Goal: Task Accomplishment & Management: Complete application form

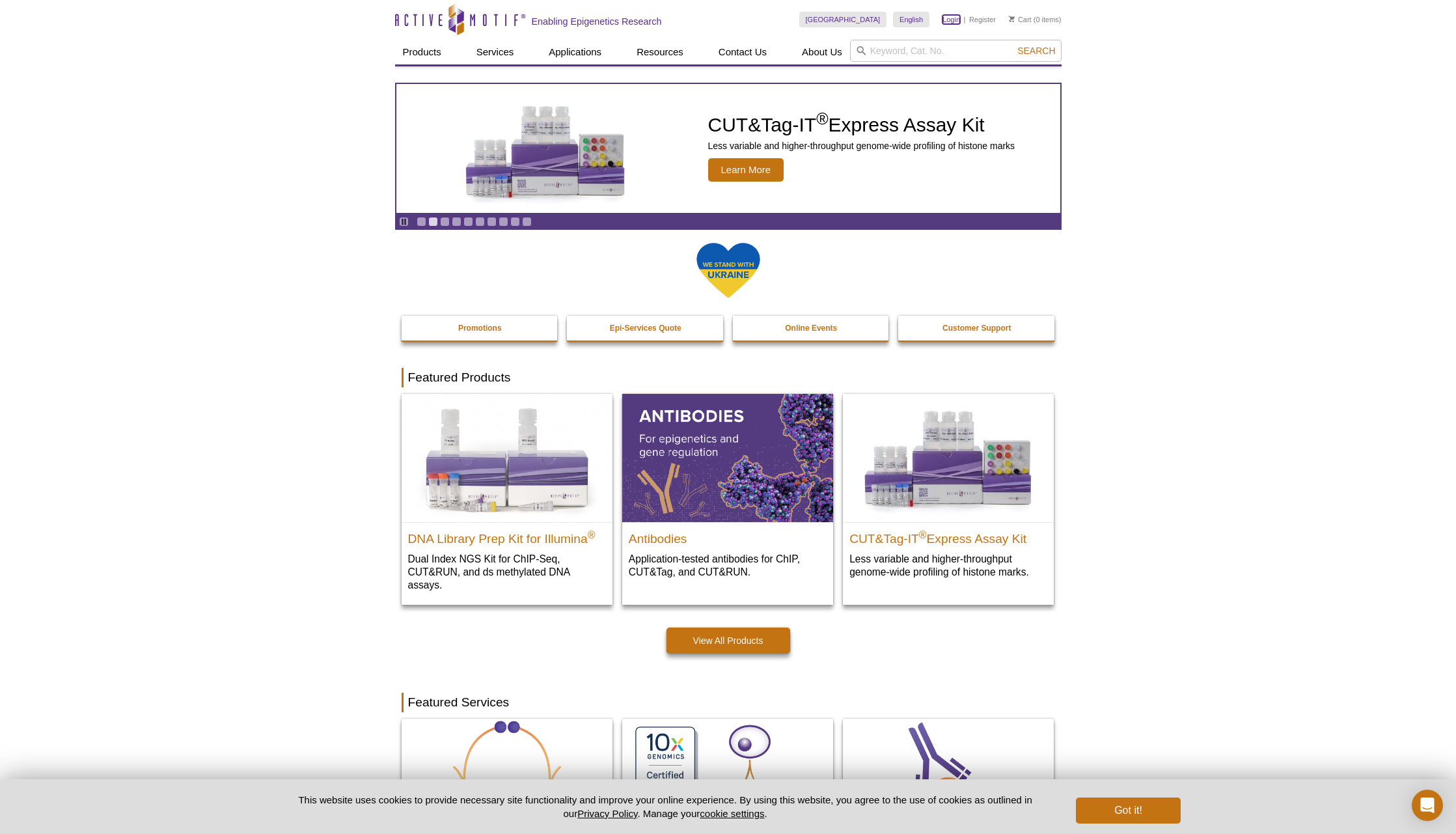
click at [949, 17] on link "Login" at bounding box center [951, 19] width 18 height 9
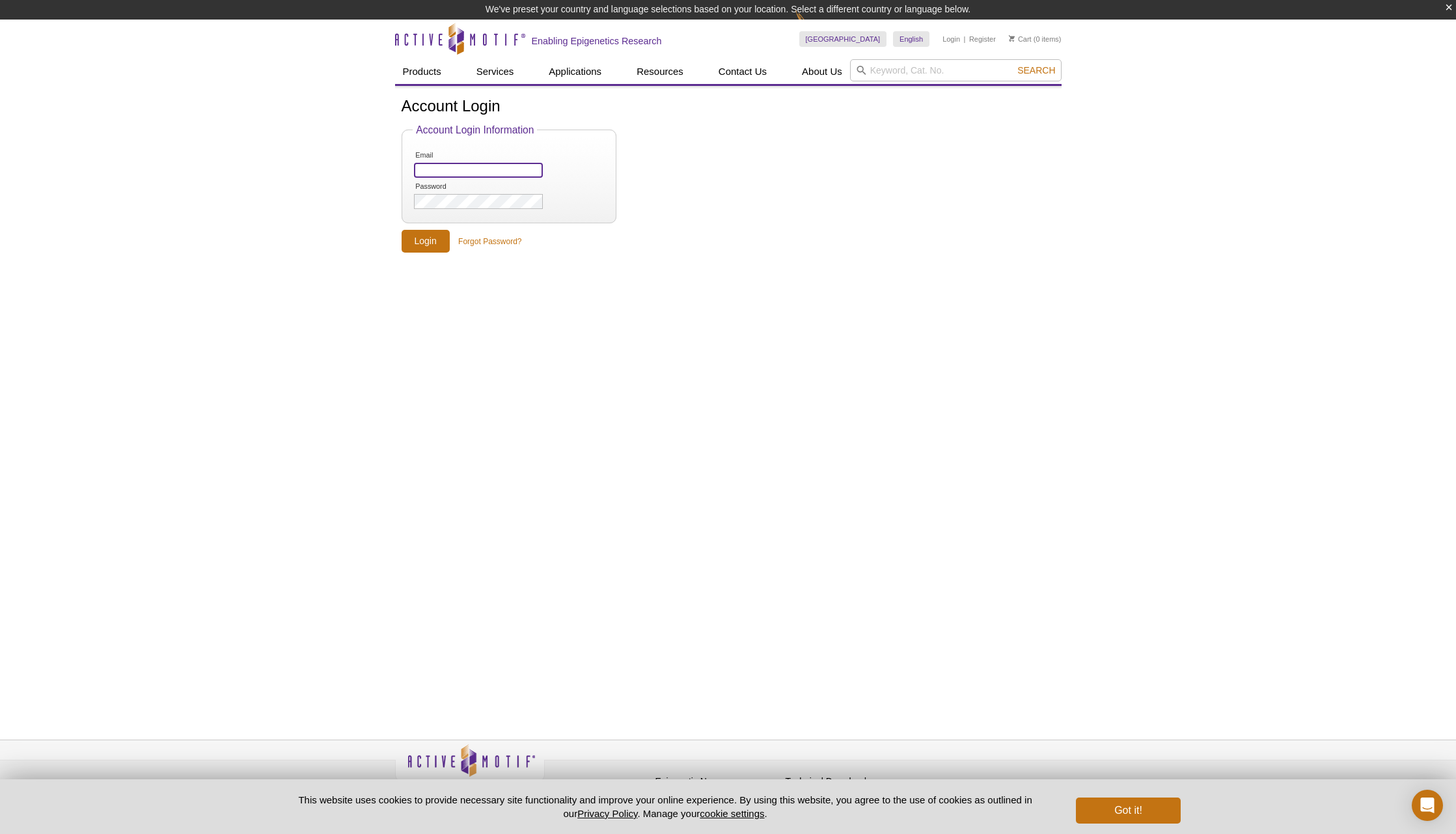
click at [452, 170] on input "Email" at bounding box center [477, 170] width 128 height 15
type input "[PERSON_NAME][EMAIL_ADDRESS][PERSON_NAME][DOMAIN_NAME]"
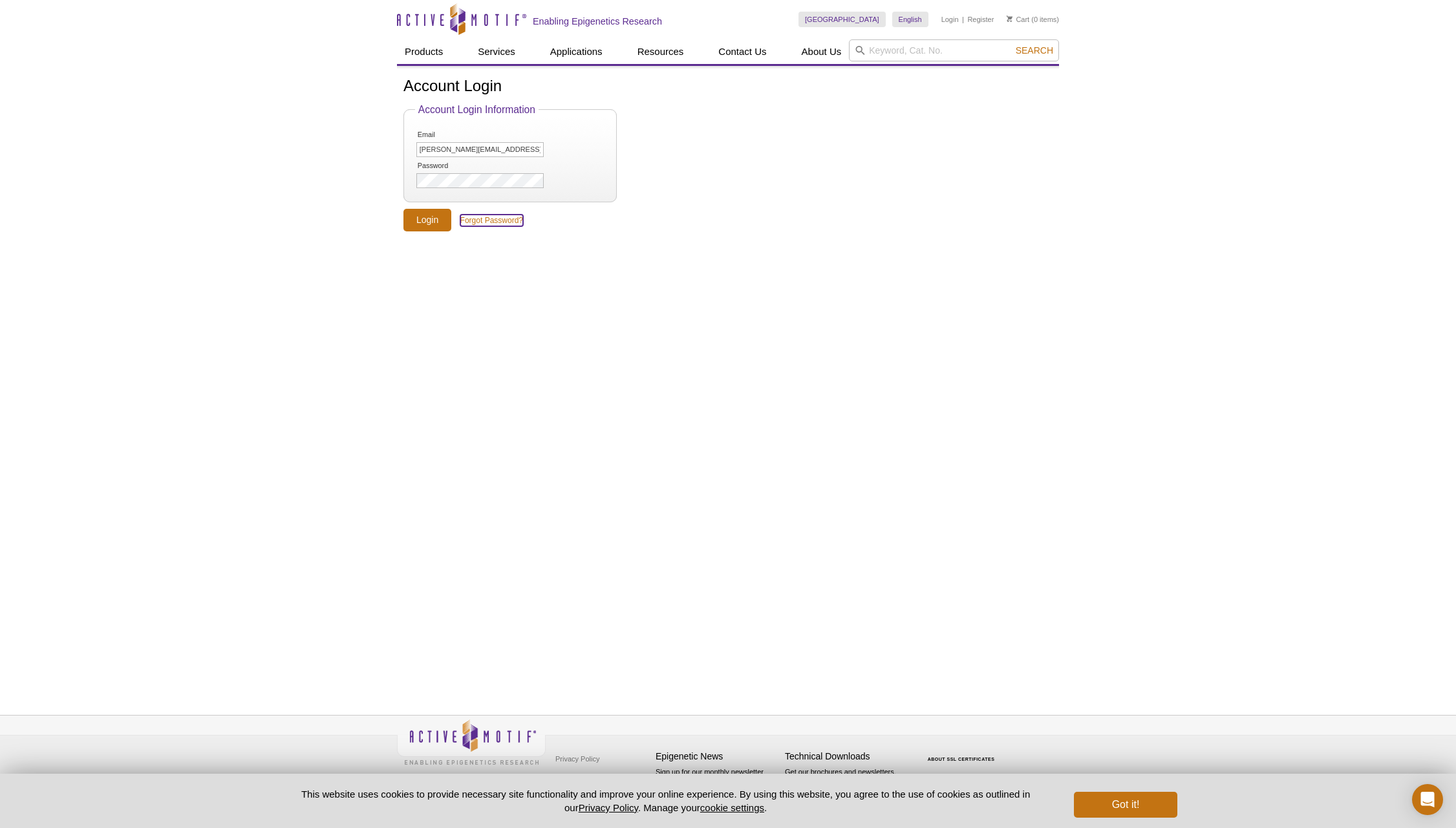
click at [488, 221] on link "Forgot Password?" at bounding box center [491, 220] width 63 height 11
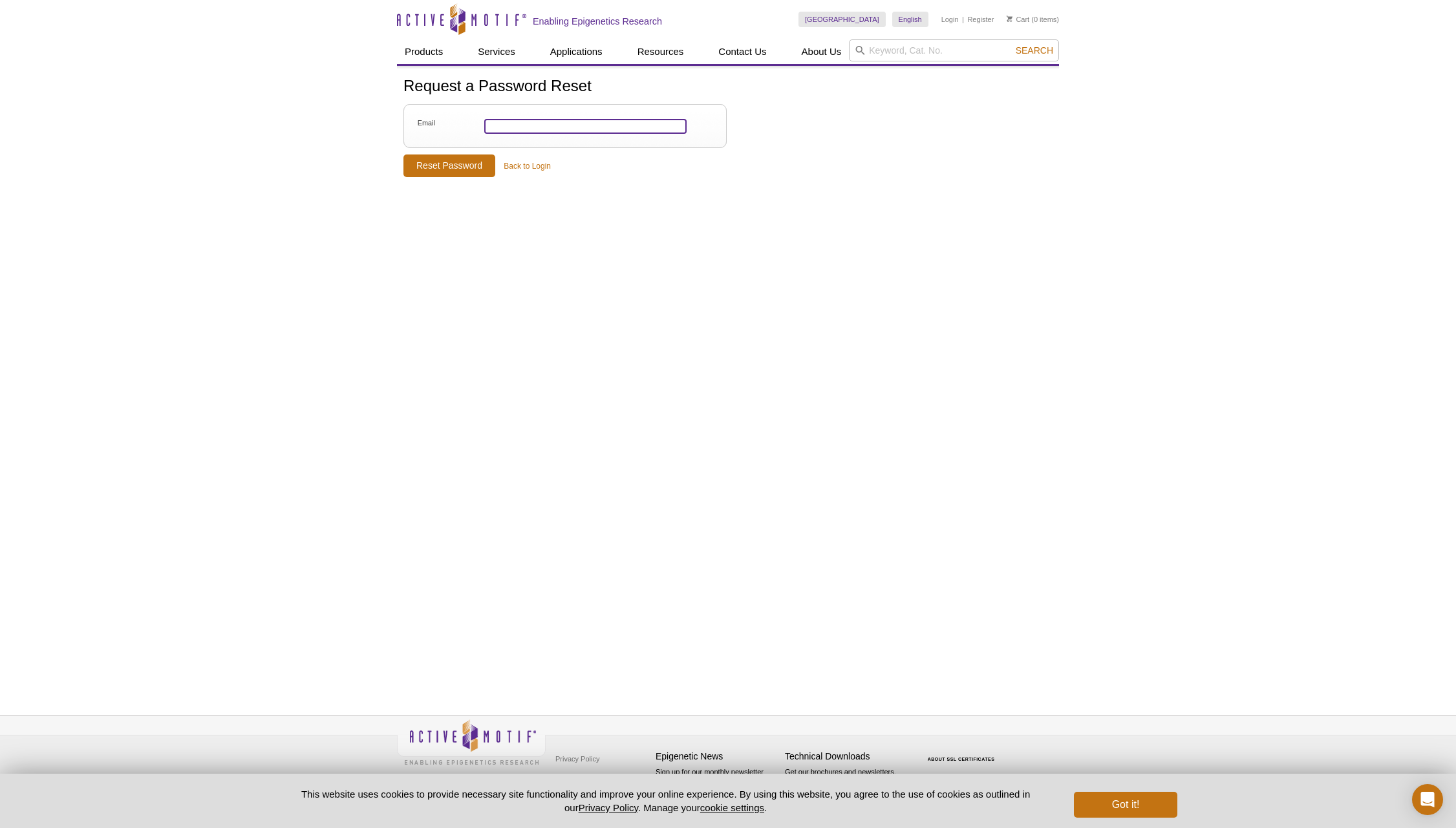
click at [515, 126] on input "Email" at bounding box center [585, 126] width 203 height 15
type input "suzanne.carreira@icr.ac.uk"
click at [443, 171] on input "Reset Password" at bounding box center [449, 166] width 92 height 23
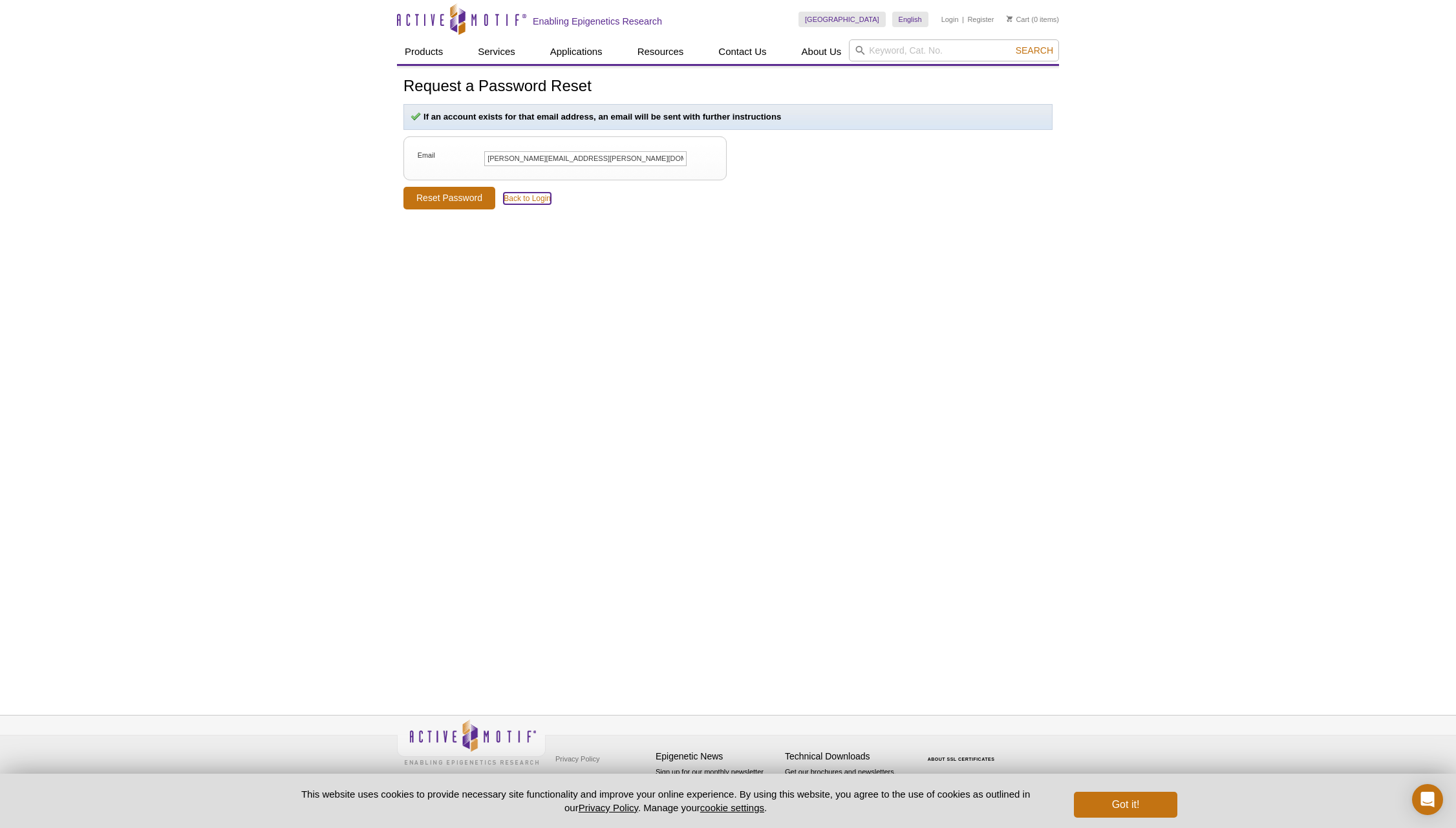
click at [521, 196] on link "Back to Login" at bounding box center [527, 198] width 47 height 11
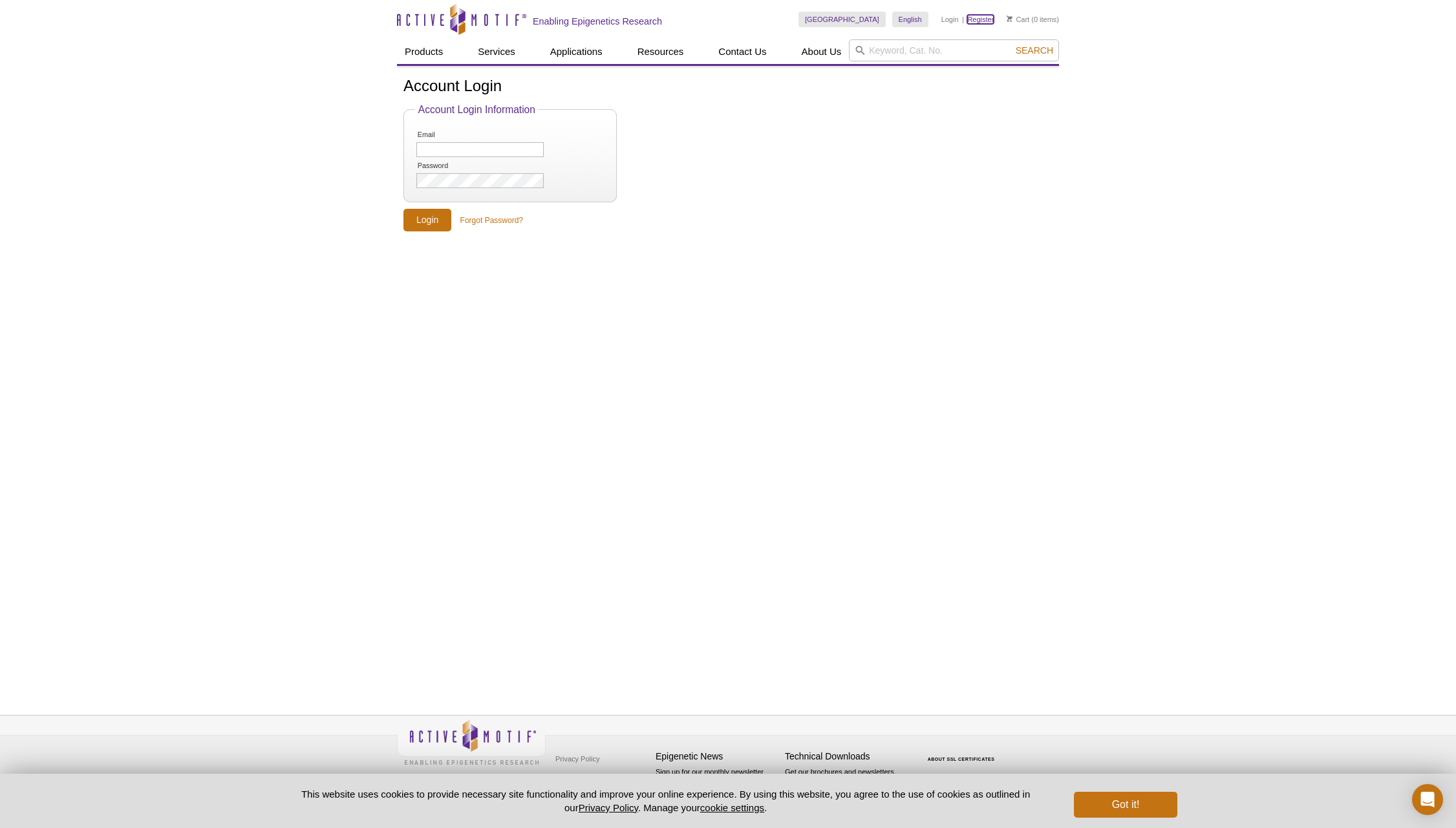
click at [974, 18] on link "Register" at bounding box center [980, 19] width 26 height 9
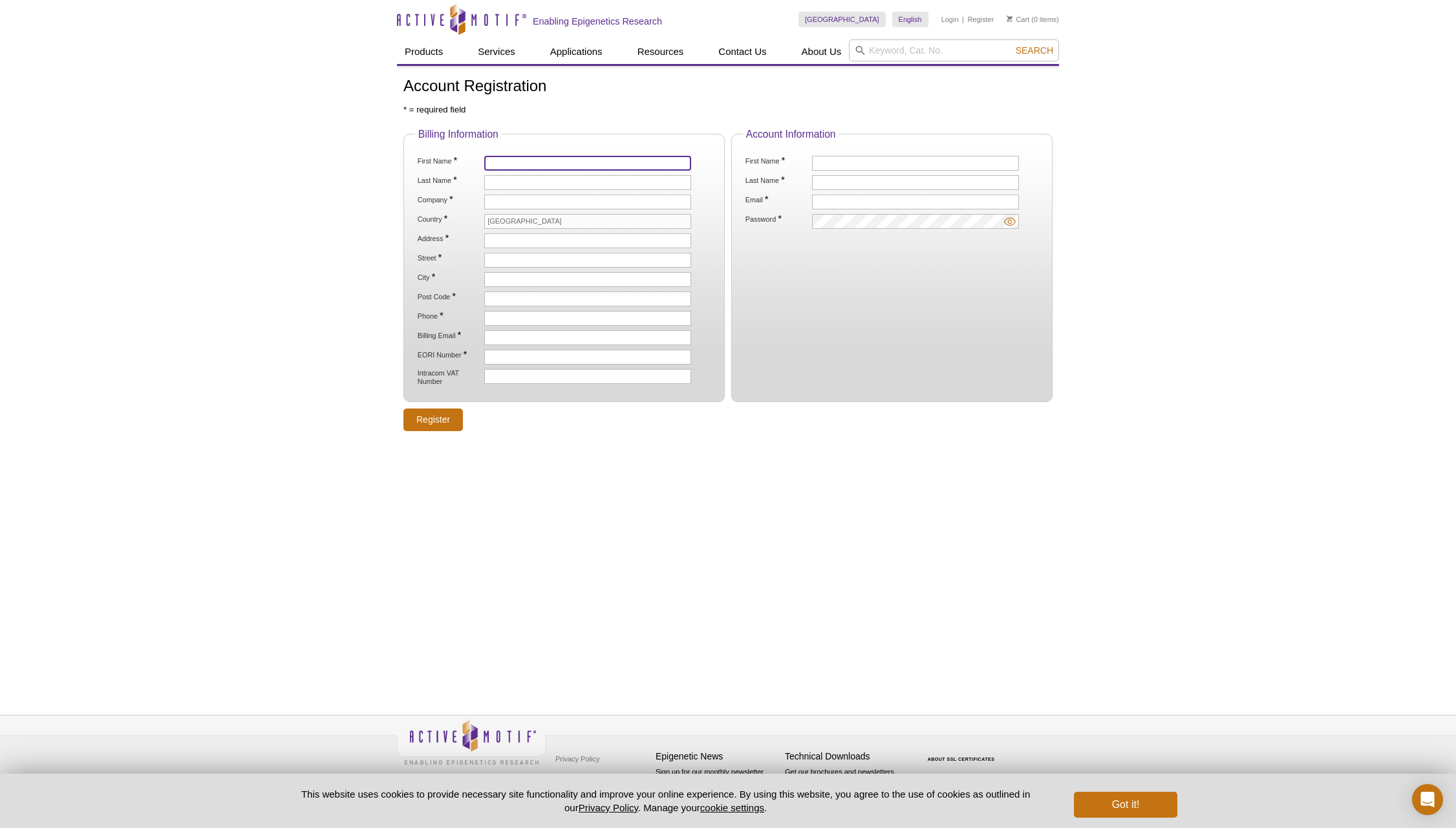
click at [526, 162] on input "First Name *" at bounding box center [588, 163] width 207 height 15
type input "Suzanne"
type input "Carreira"
type input "Institute of [MEDICAL_DATA] research"
type input "Institute Of Cancer Research"
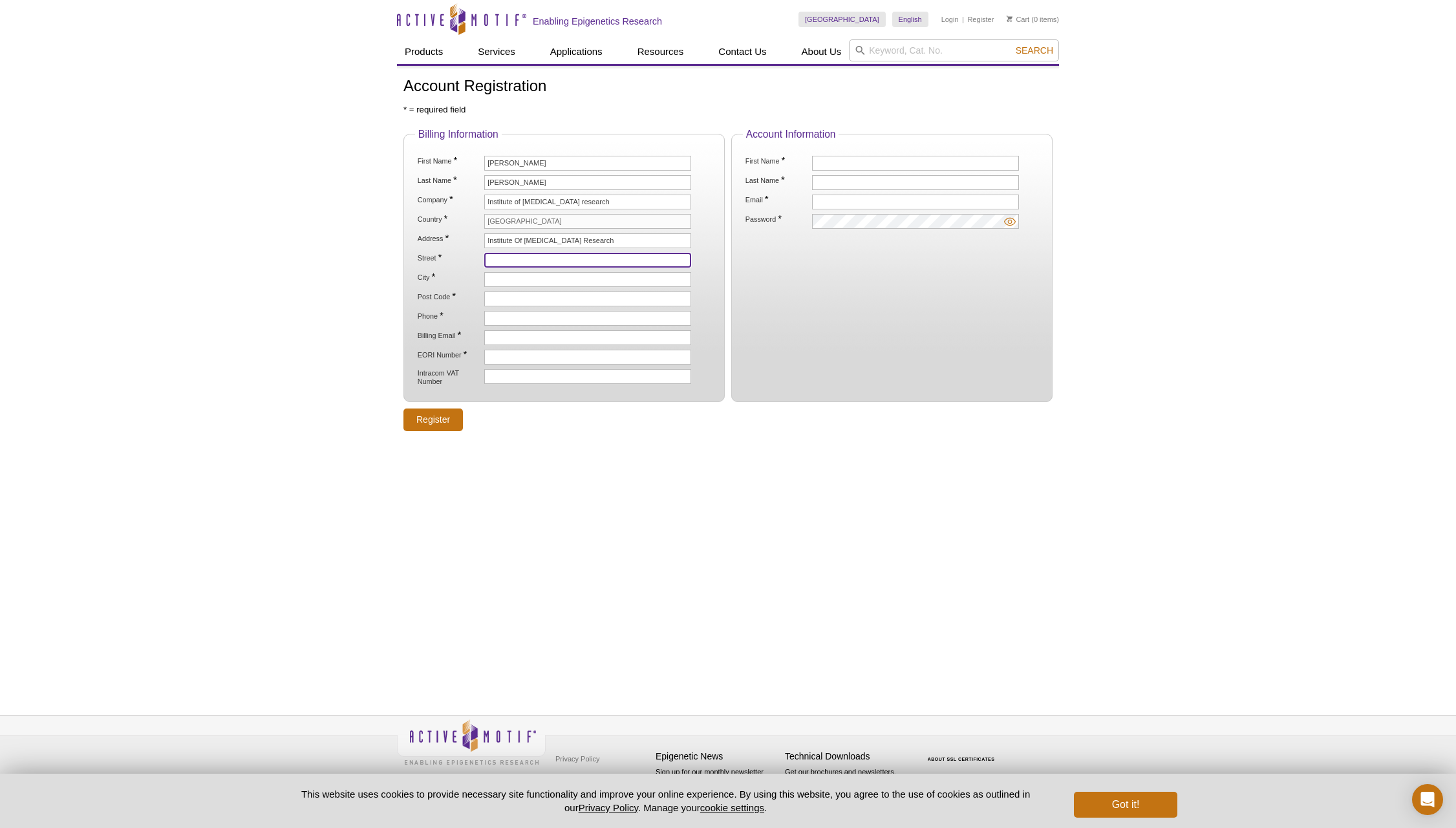
type input "15 Cotswold Road"
type input "[PERSON_NAME]"
type input "SM2 5NG"
type input "02087224244"
type input "[PERSON_NAME][EMAIL_ADDRESS][PERSON_NAME][DOMAIN_NAME]"
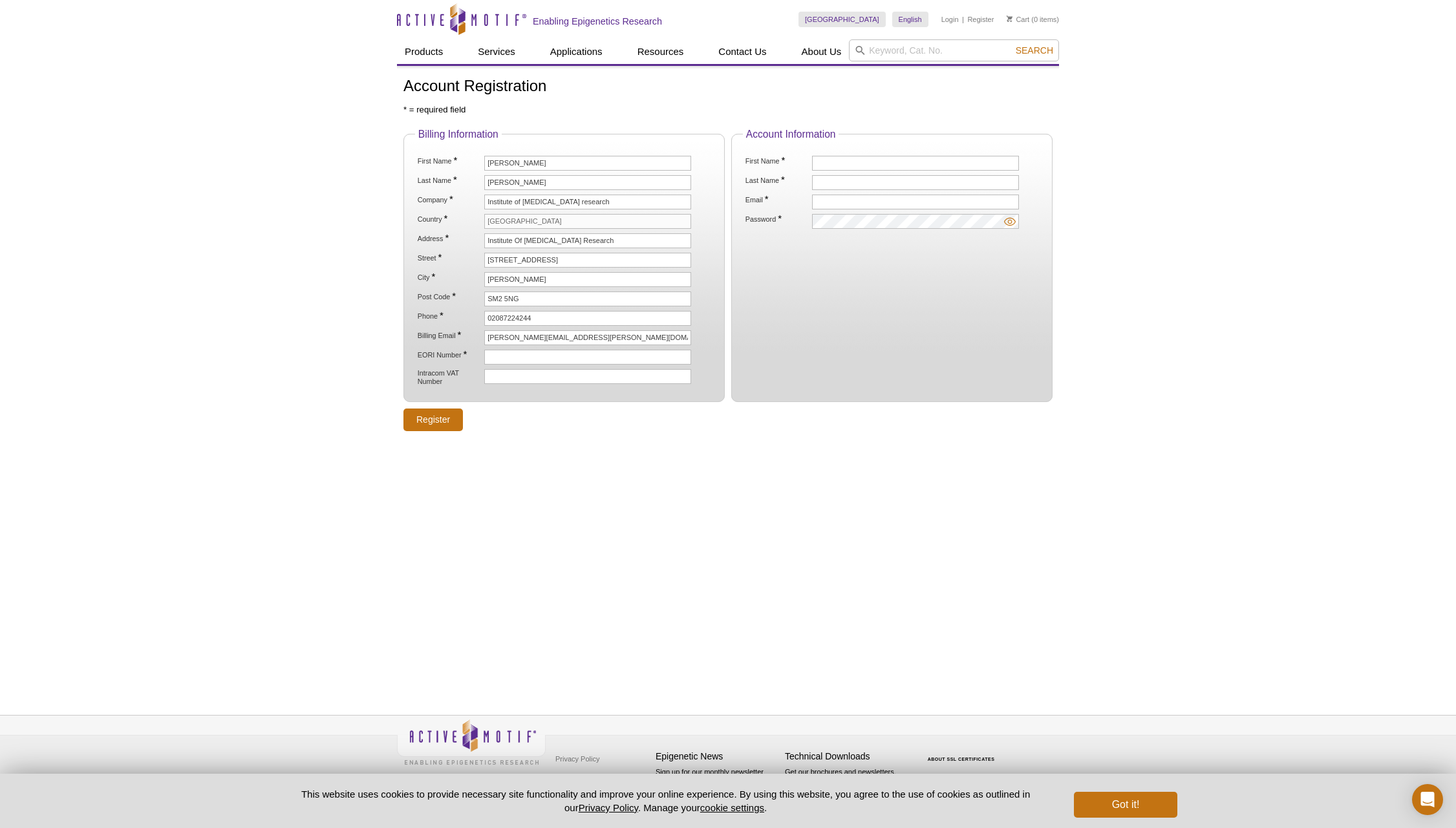
click at [431, 354] on label "EORI Number *" at bounding box center [449, 354] width 66 height 9
click at [484, 354] on input "EORI Number *" at bounding box center [588, 357] width 207 height 15
click at [835, 163] on input "First Name *" at bounding box center [916, 163] width 207 height 15
type input "Suzanne"
type input "Carreira"
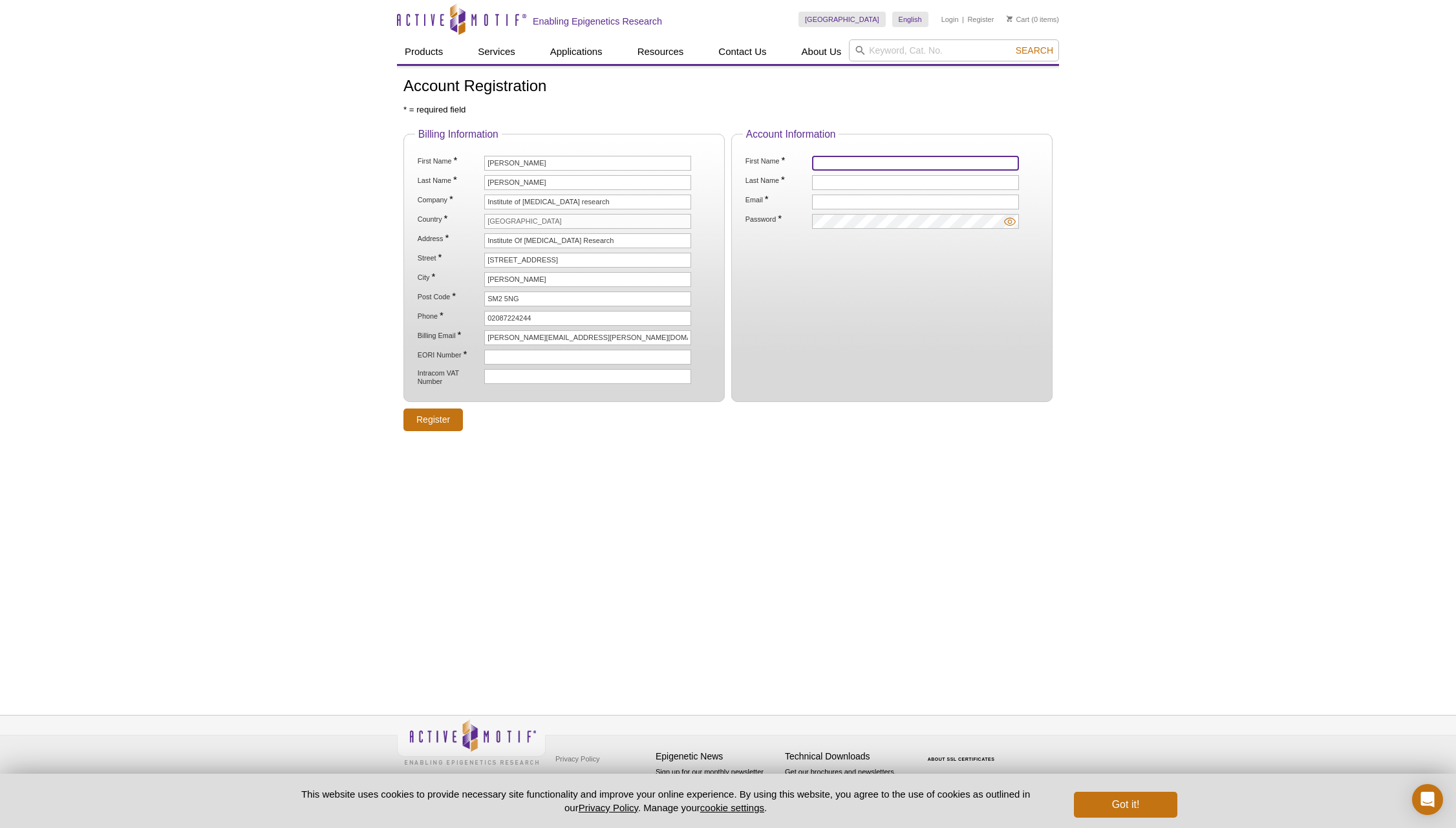
type input "[PERSON_NAME][EMAIL_ADDRESS][PERSON_NAME][DOMAIN_NAME]"
click at [419, 423] on input "Register" at bounding box center [433, 420] width 59 height 23
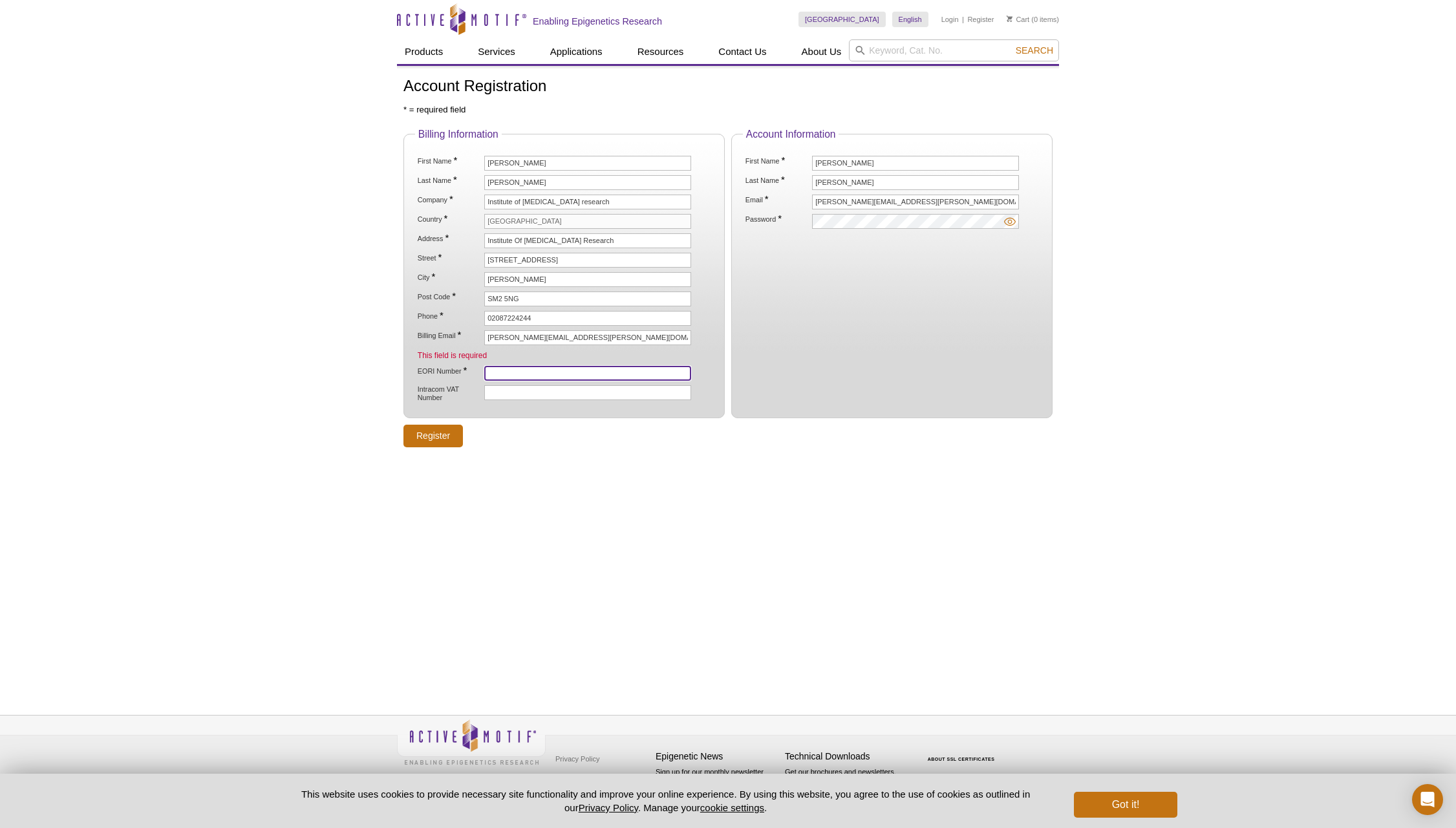
click at [555, 376] on input "EORI Number *" at bounding box center [588, 373] width 207 height 15
paste input "GB849058102000"
type input "GB849058102000"
click at [429, 440] on input "Register" at bounding box center [433, 436] width 59 height 23
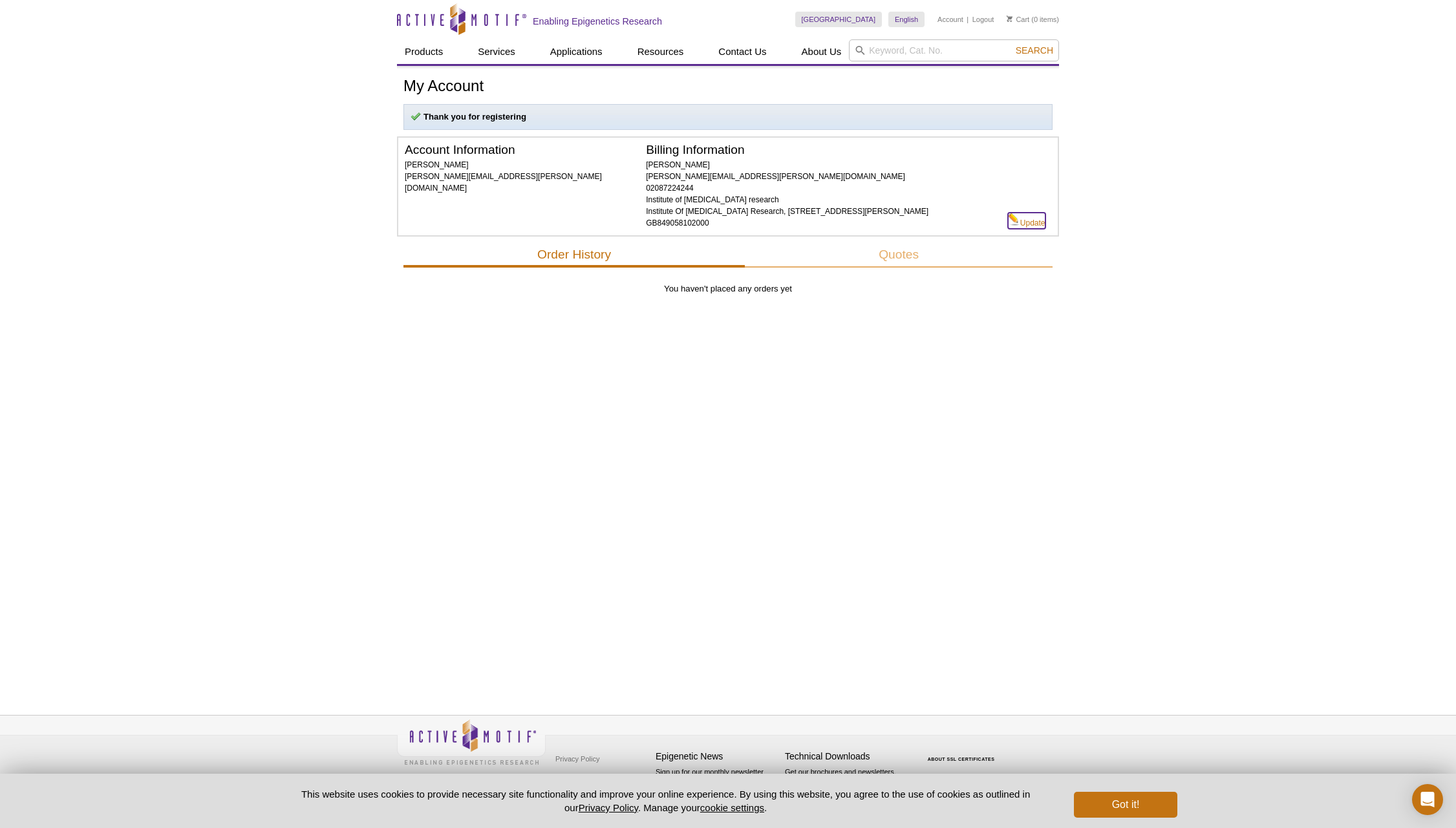
click at [1030, 223] on link "Update" at bounding box center [1027, 221] width 38 height 16
click at [1033, 225] on link "Update" at bounding box center [1027, 221] width 38 height 16
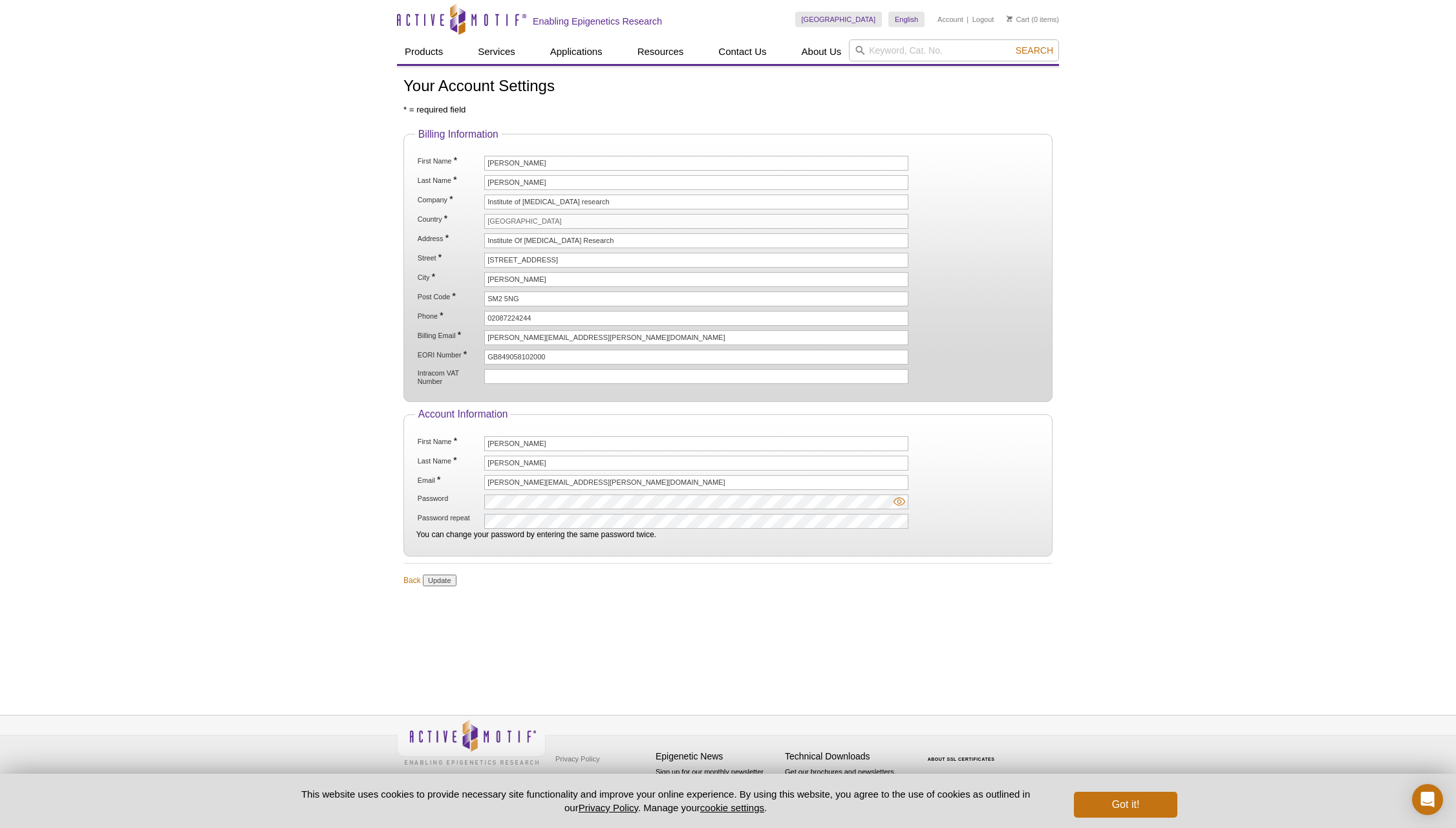
click at [643, 97] on div "Your Account Settings * = required field Billing Information First Name * [PERS…" at bounding box center [728, 332] width 662 height 509
click at [438, 584] on input "Update" at bounding box center [439, 580] width 33 height 11
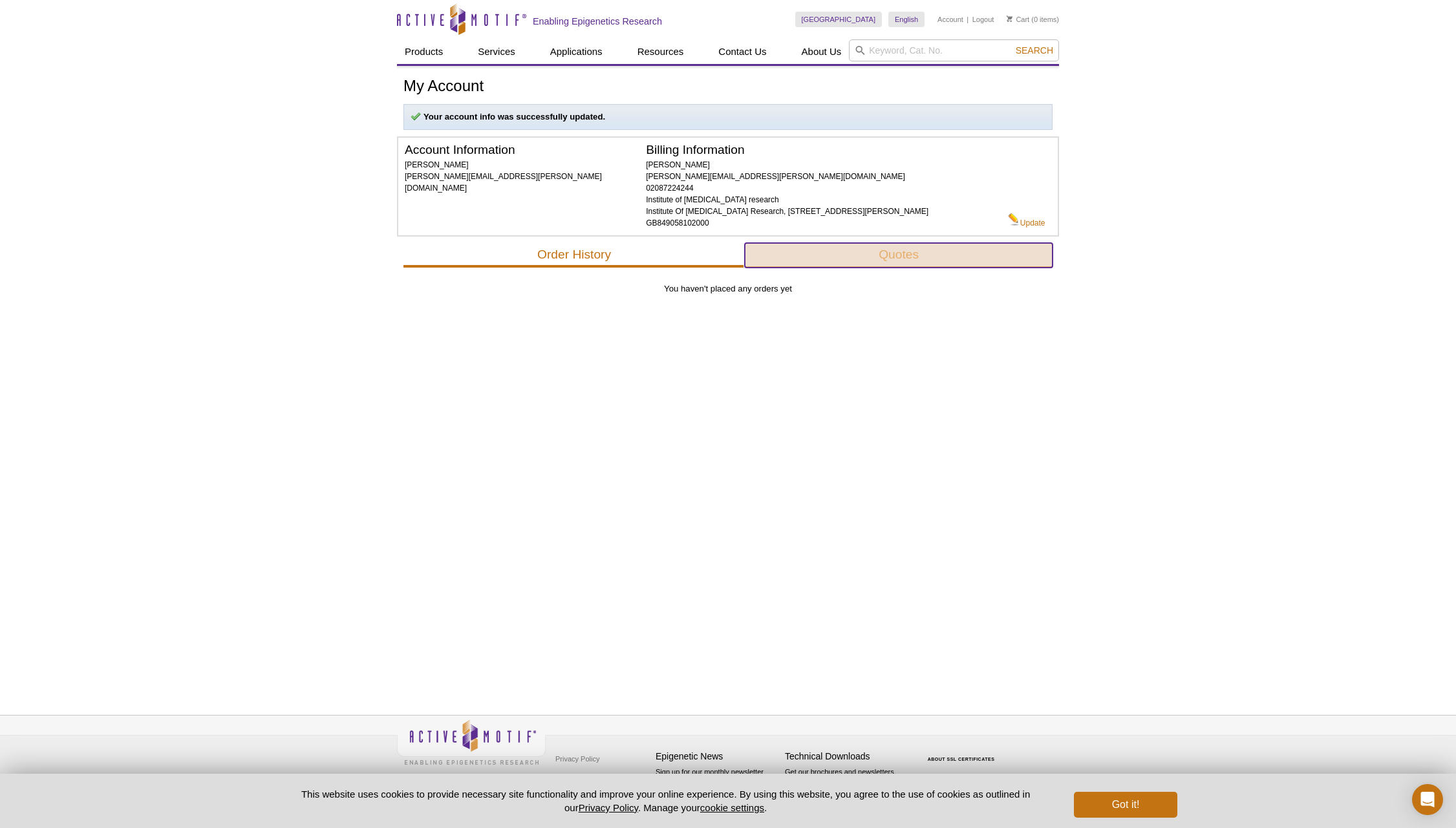
click at [888, 256] on button "Quotes" at bounding box center [898, 255] width 307 height 25
click at [896, 258] on button "Quotes" at bounding box center [898, 255] width 307 height 25
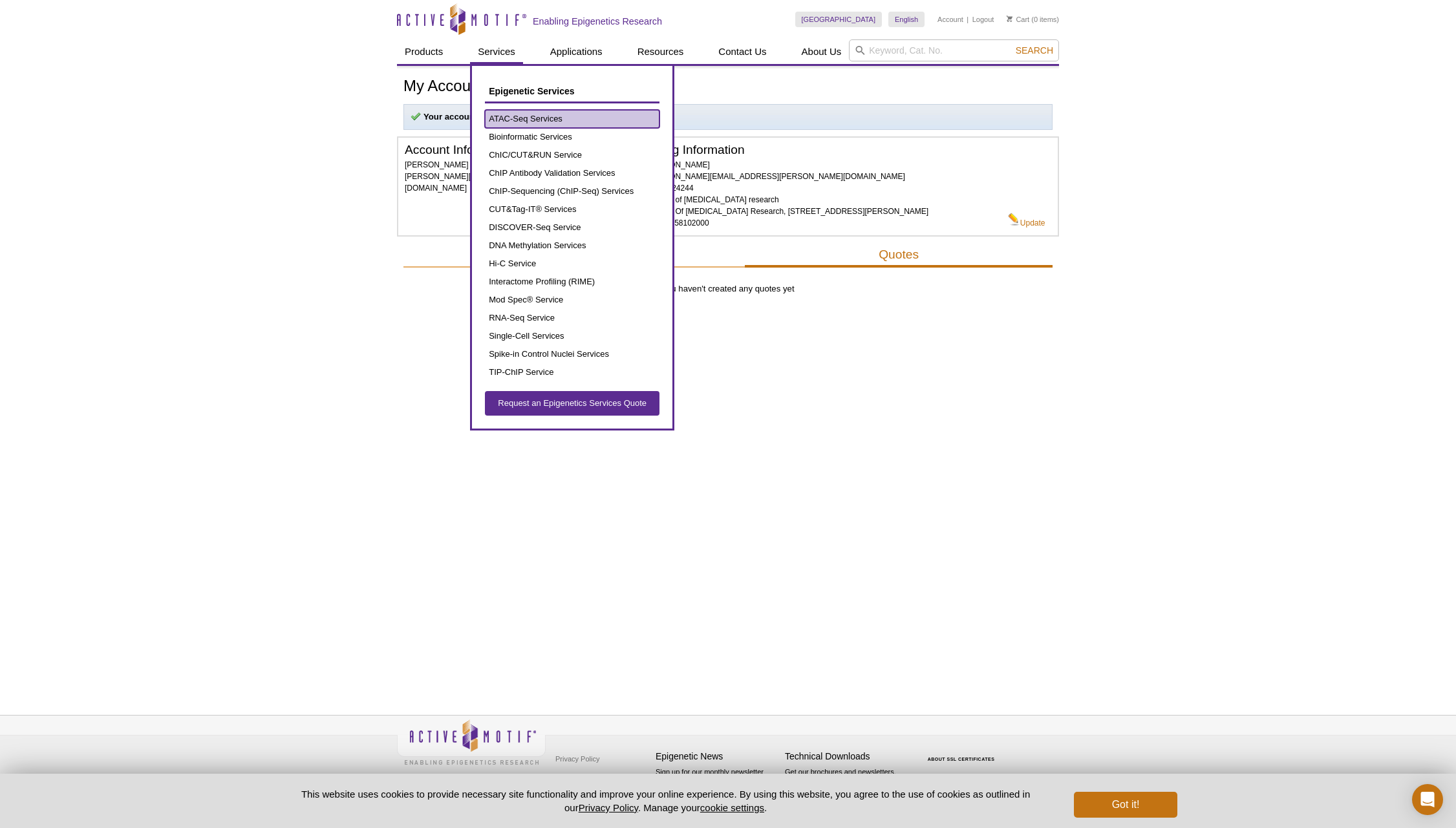
click at [521, 114] on link "ATAC-Seq Services" at bounding box center [573, 118] width 175 height 18
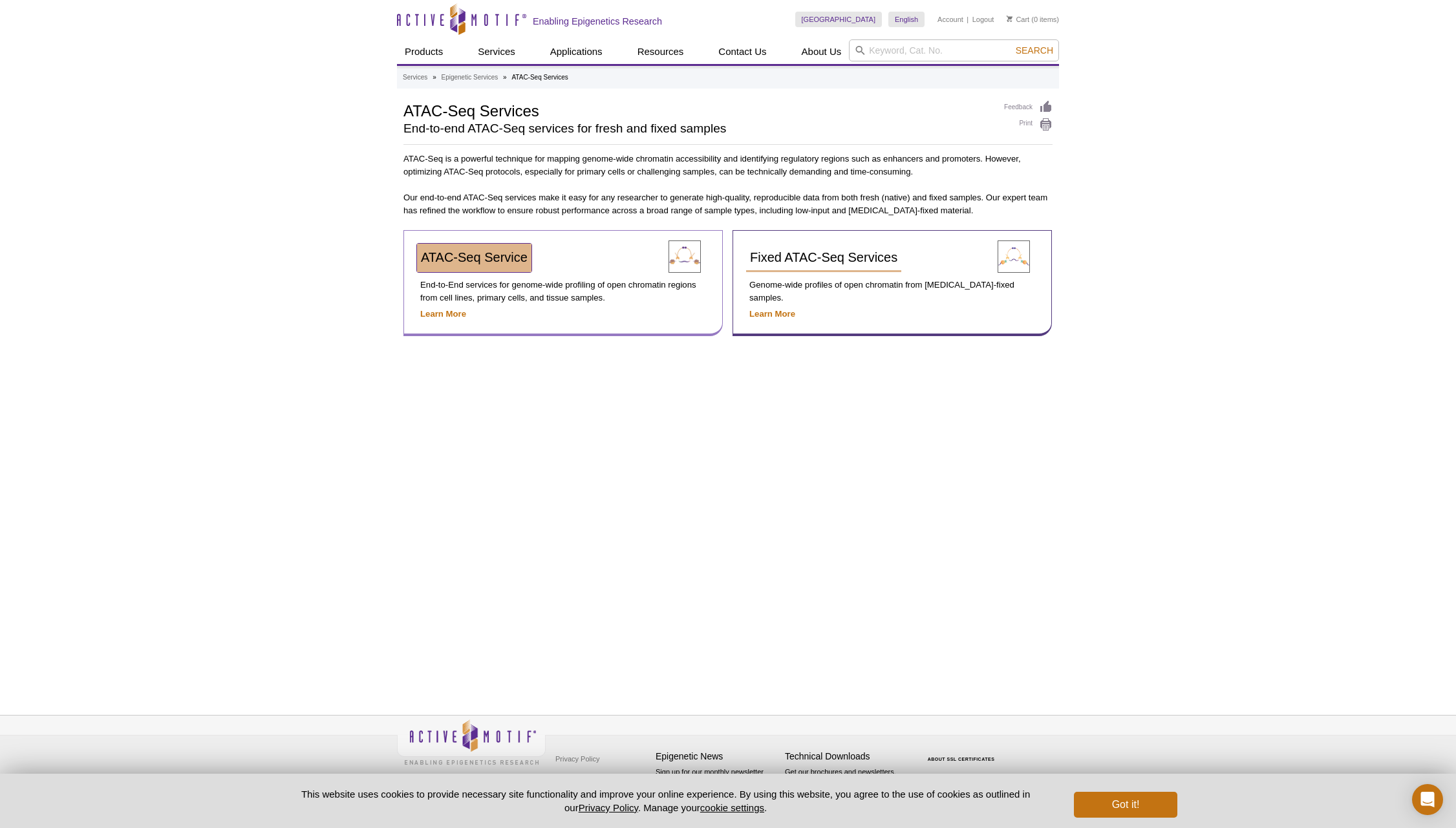
click at [472, 259] on span "ATAC-Seq Service" at bounding box center [474, 257] width 107 height 14
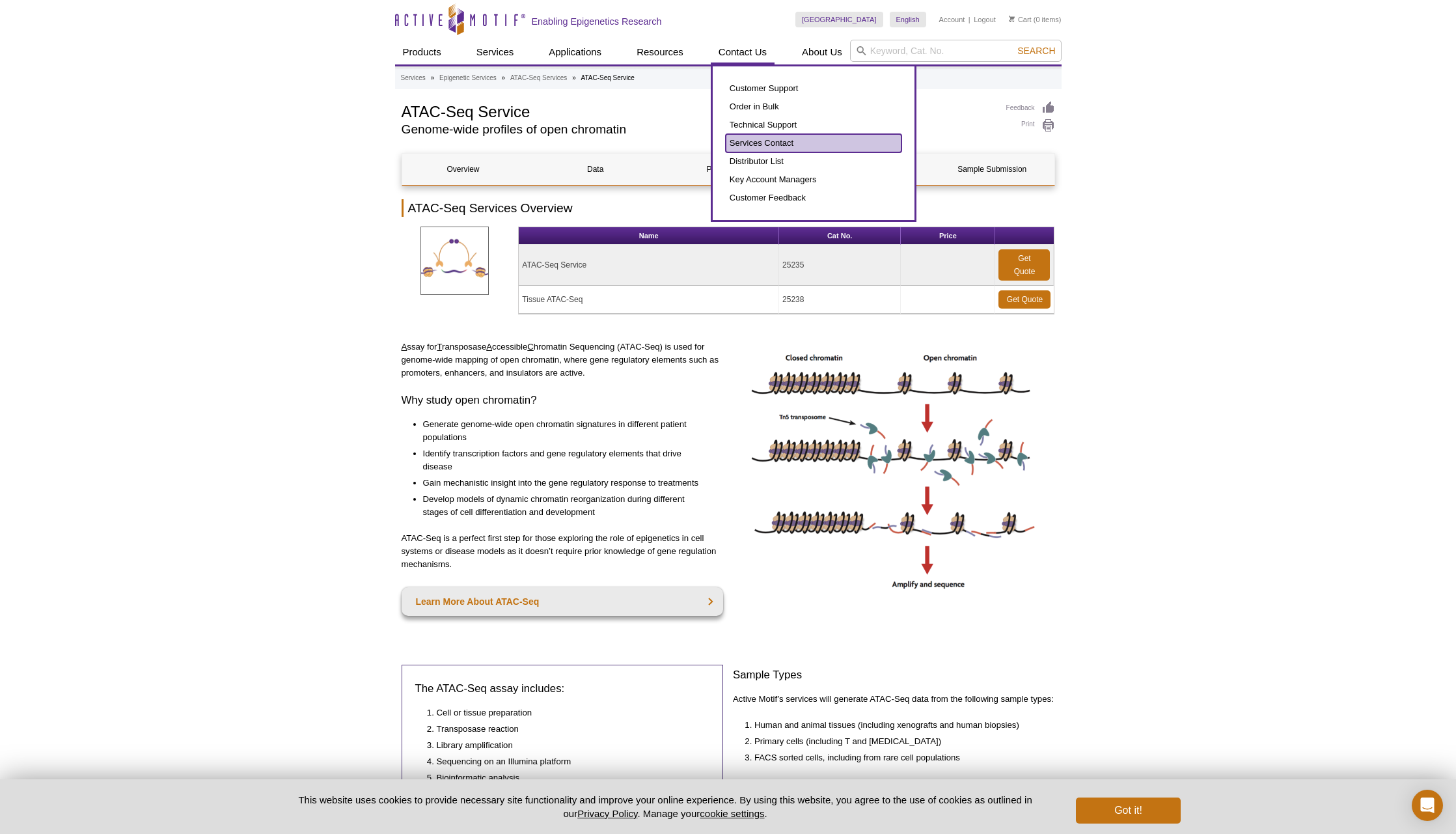
click at [748, 142] on link "Services Contact" at bounding box center [814, 143] width 176 height 18
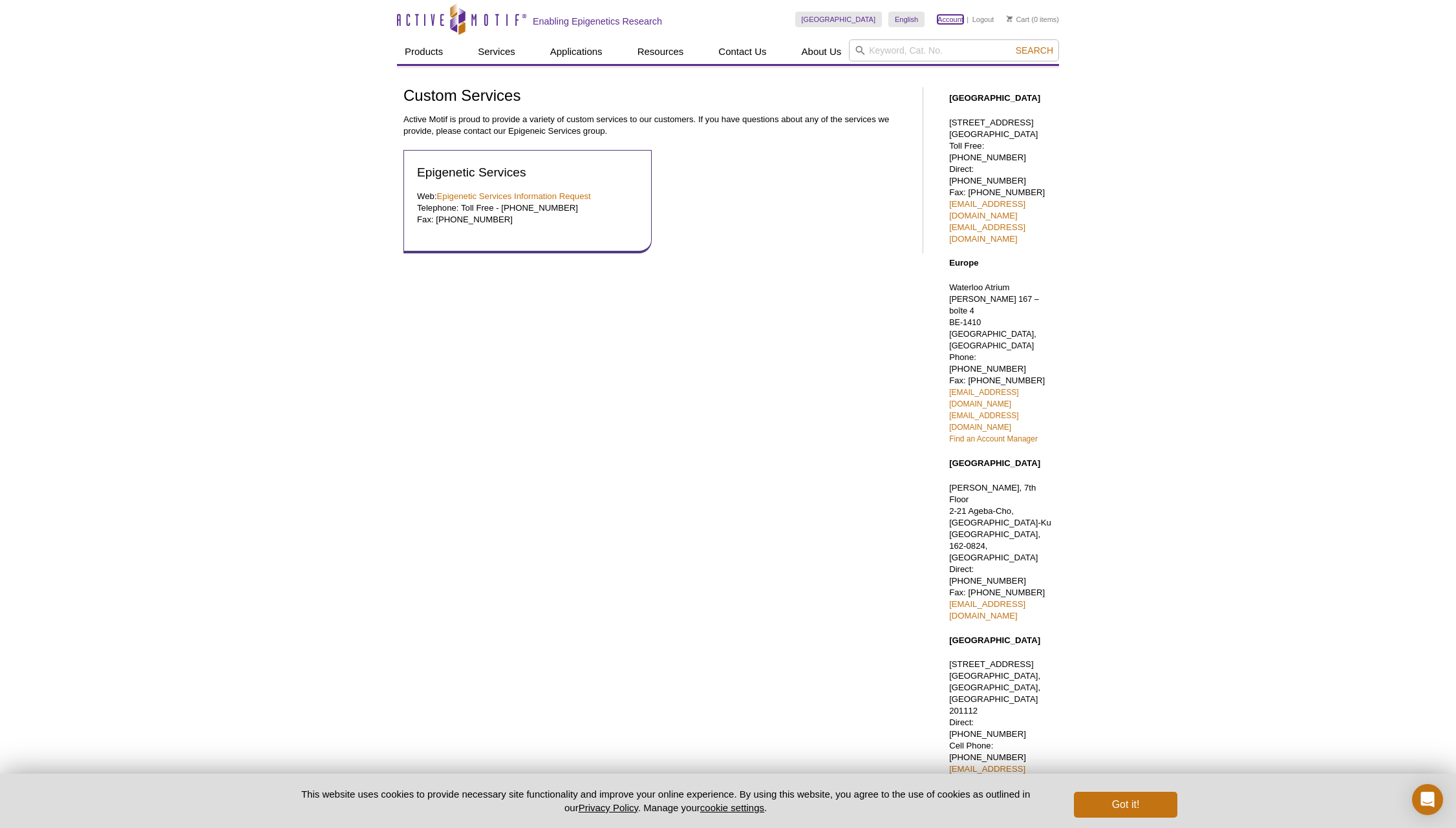
click at [952, 15] on link "Account" at bounding box center [951, 19] width 26 height 9
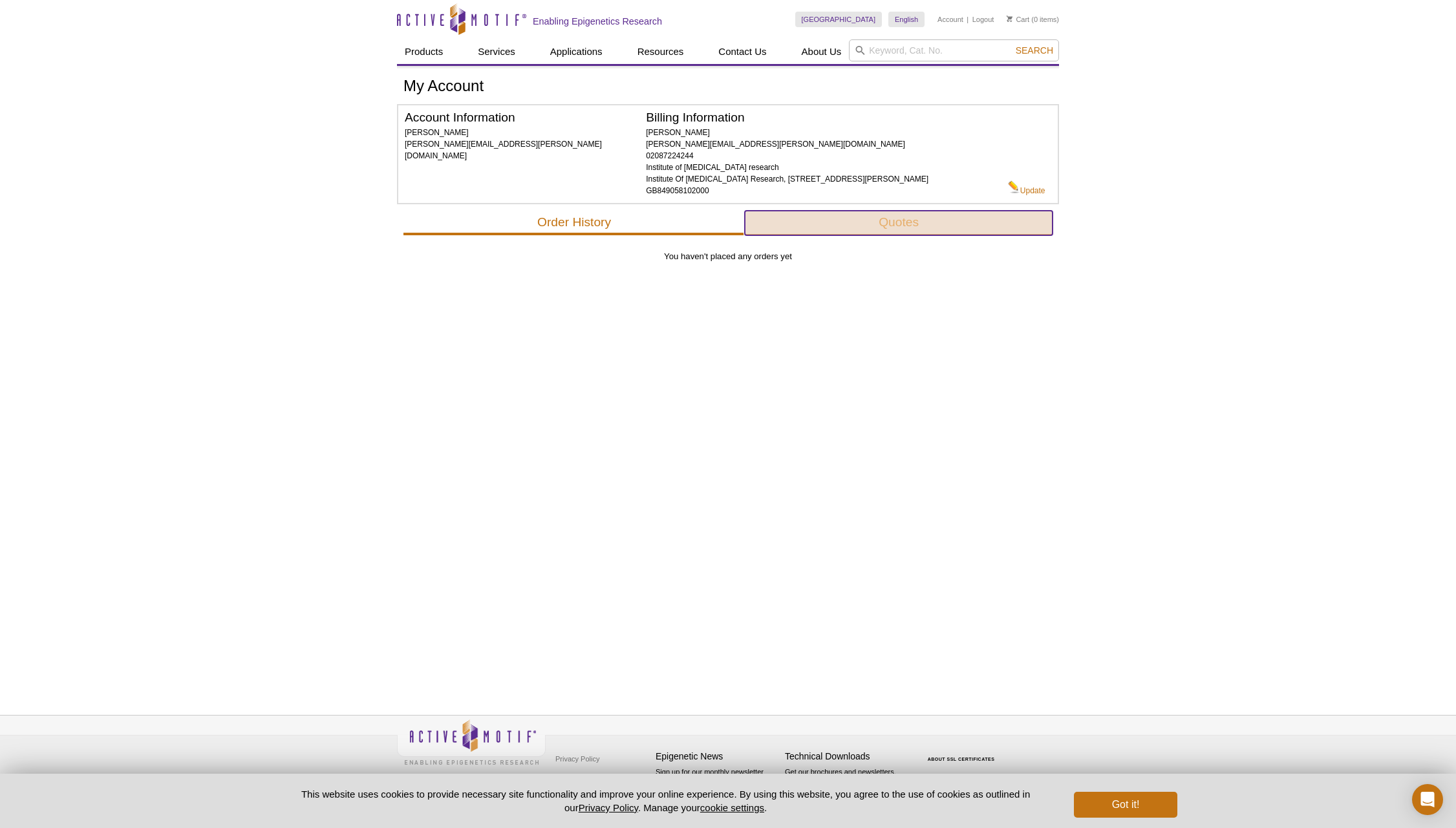
click at [906, 222] on button "Quotes" at bounding box center [898, 223] width 307 height 25
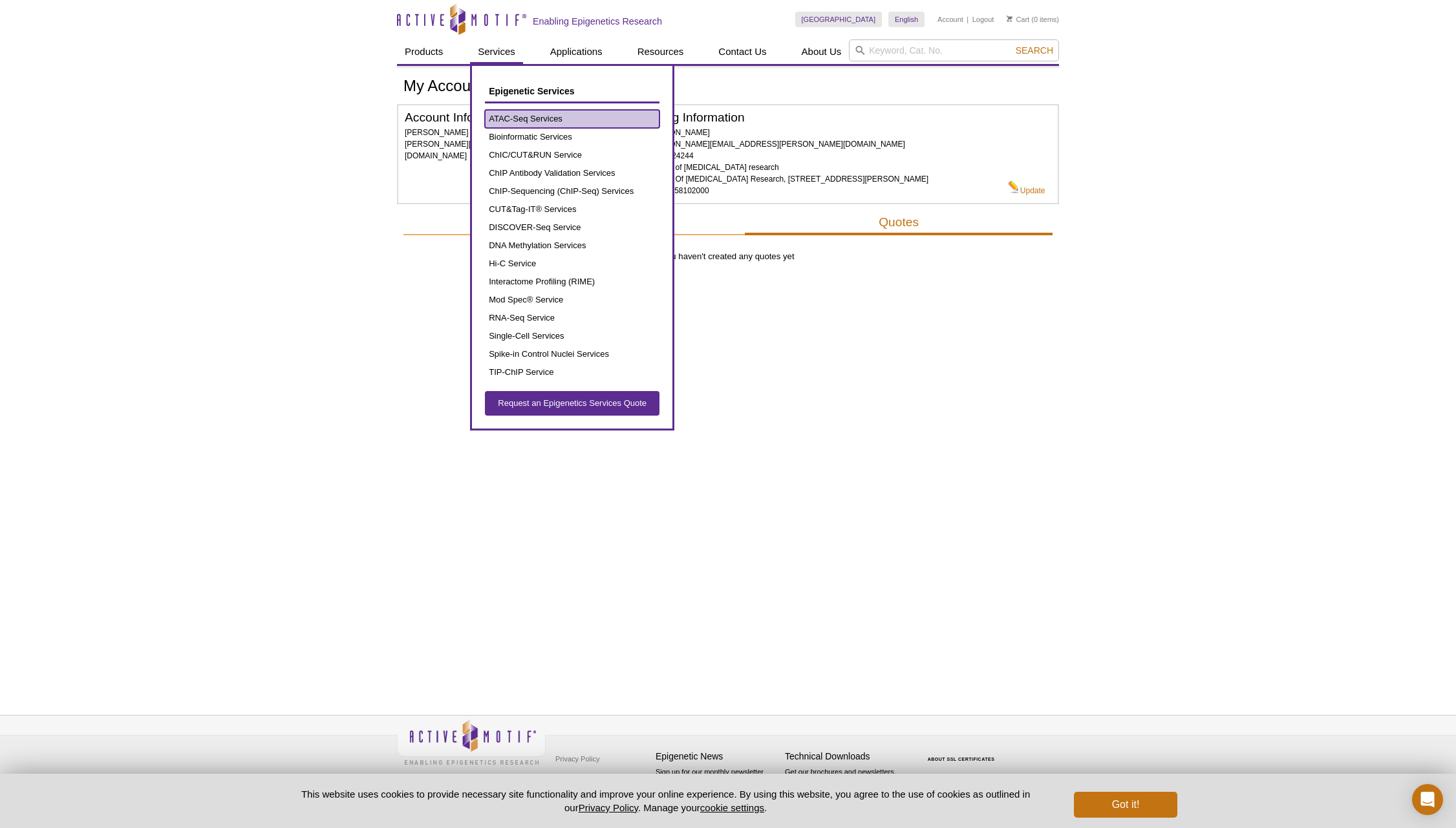
click at [507, 120] on link "ATAC-Seq Services" at bounding box center [573, 118] width 175 height 18
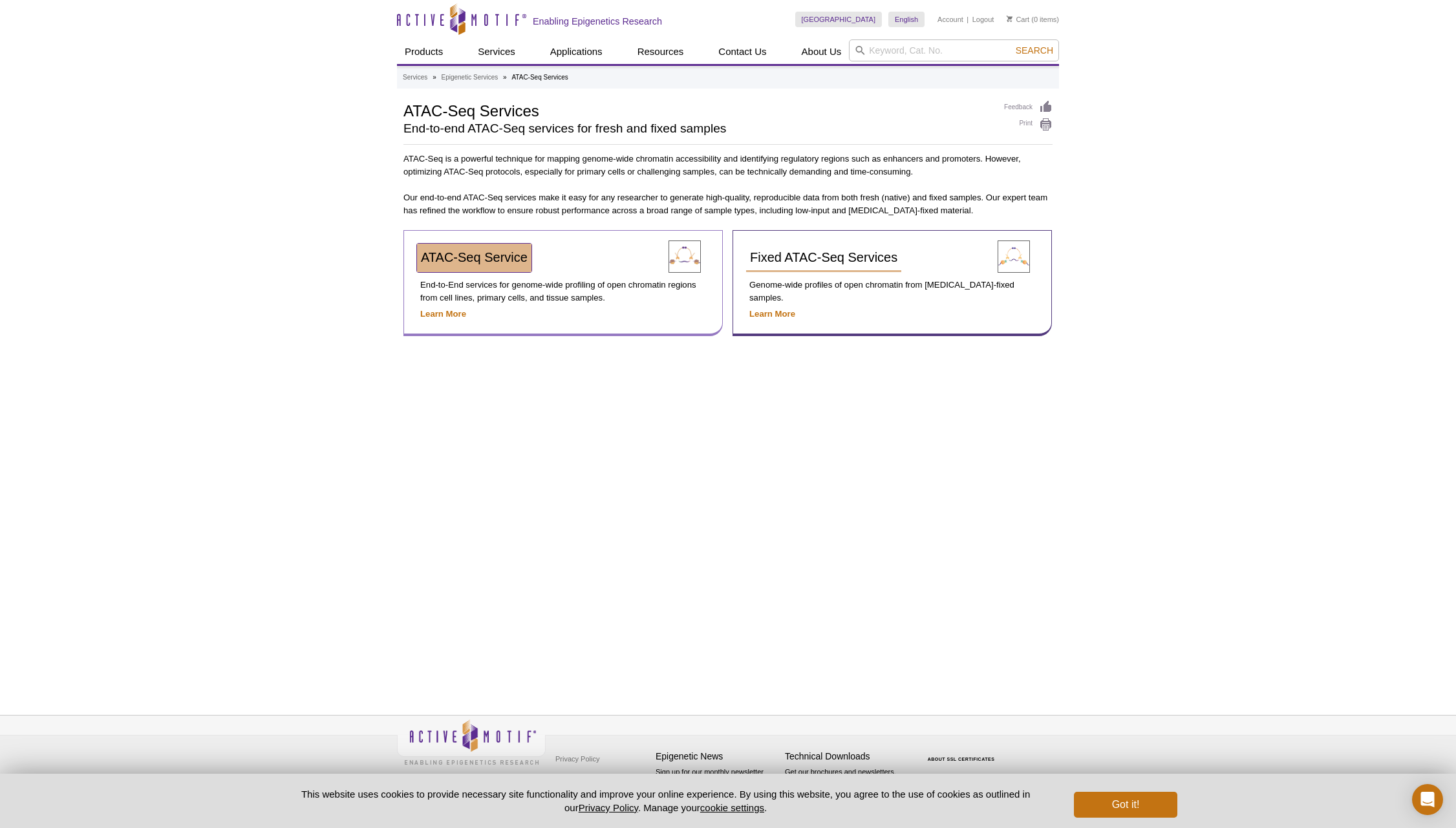
click at [472, 258] on span "ATAC-Seq Service" at bounding box center [474, 257] width 107 height 14
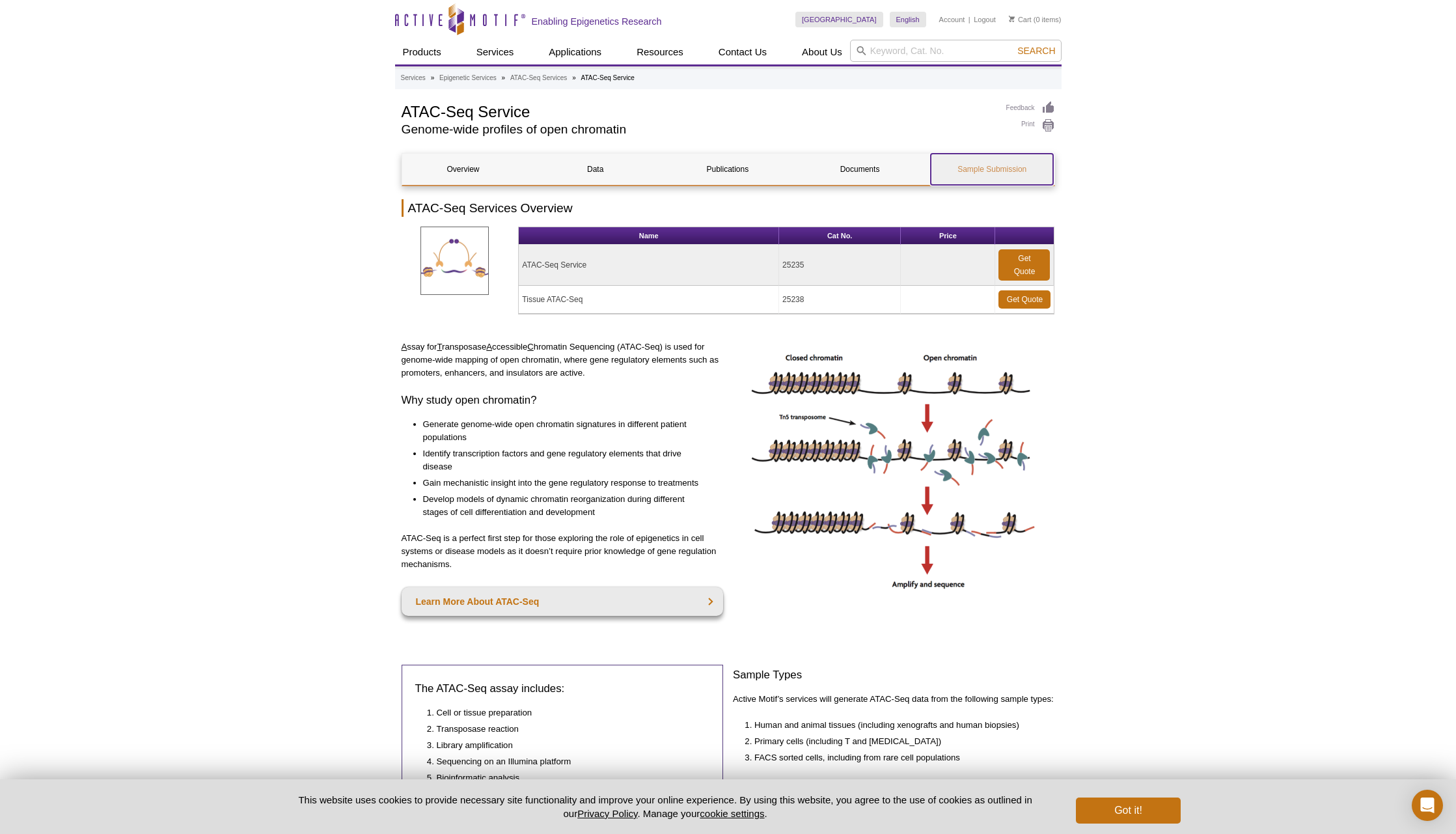
click at [995, 170] on link "Sample Submission" at bounding box center [991, 169] width 123 height 31
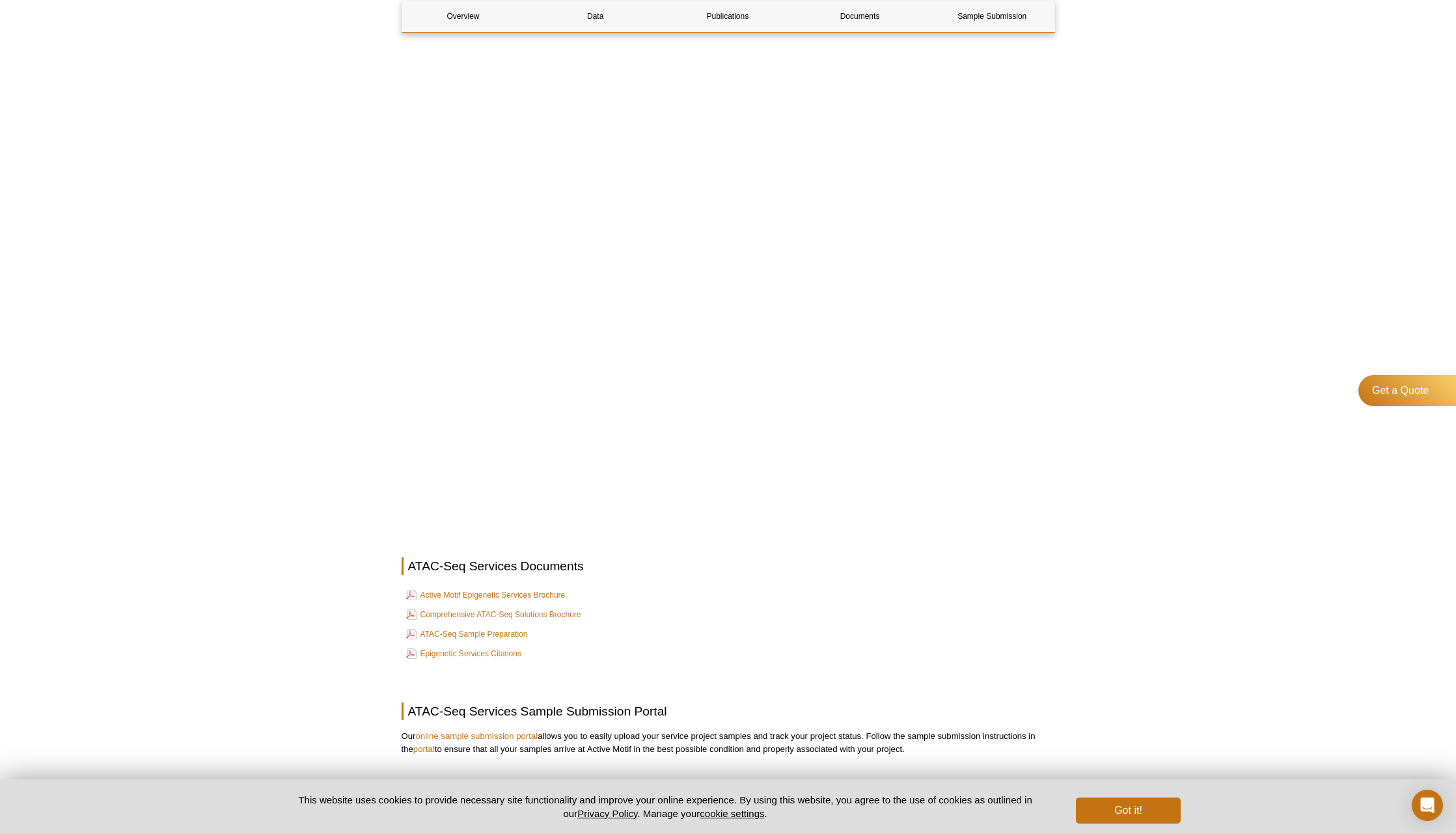
scroll to position [2125, 0]
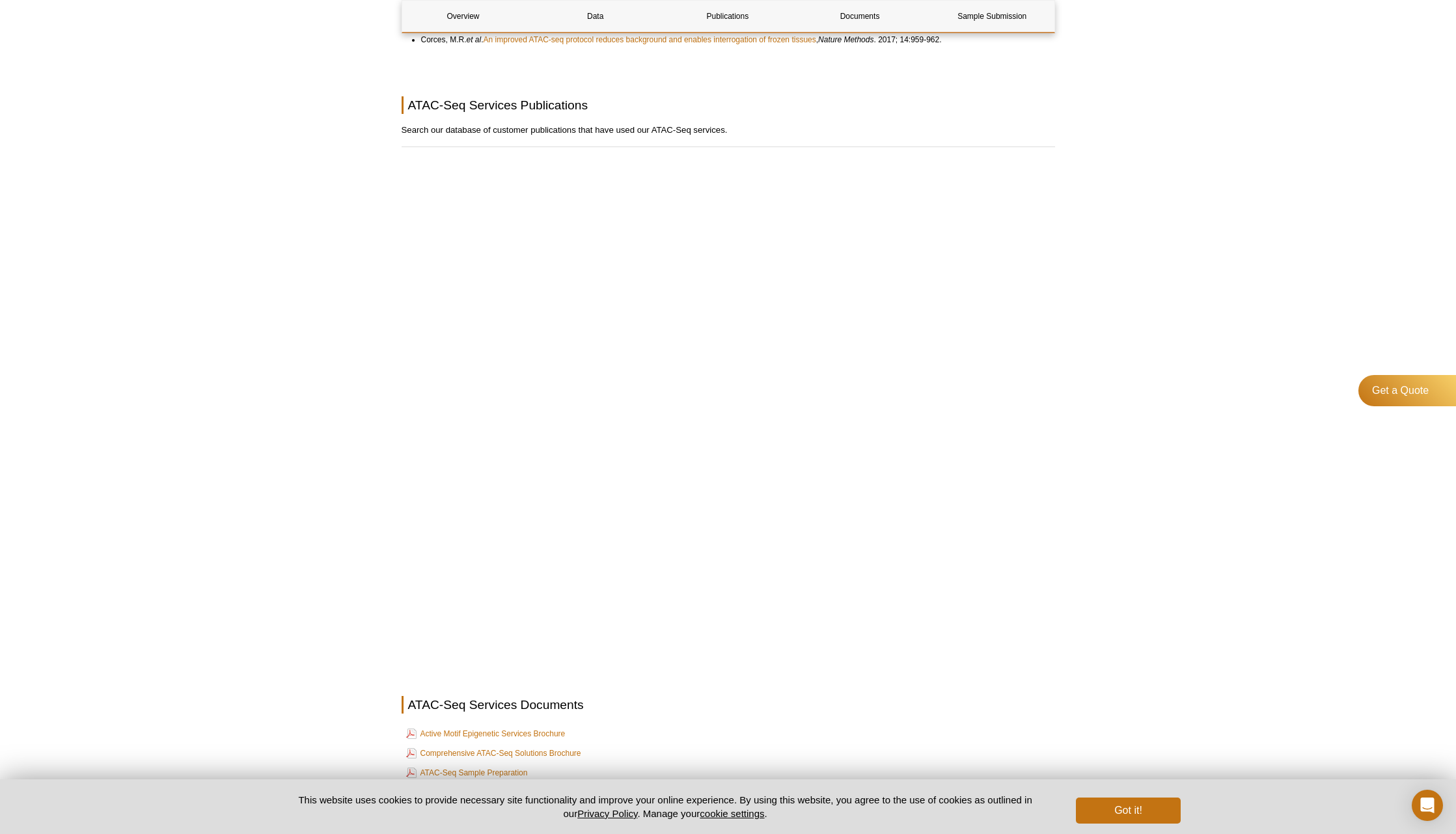
click at [871, 108] on h2 "ATAC-Seq Services Publications" at bounding box center [728, 105] width 654 height 18
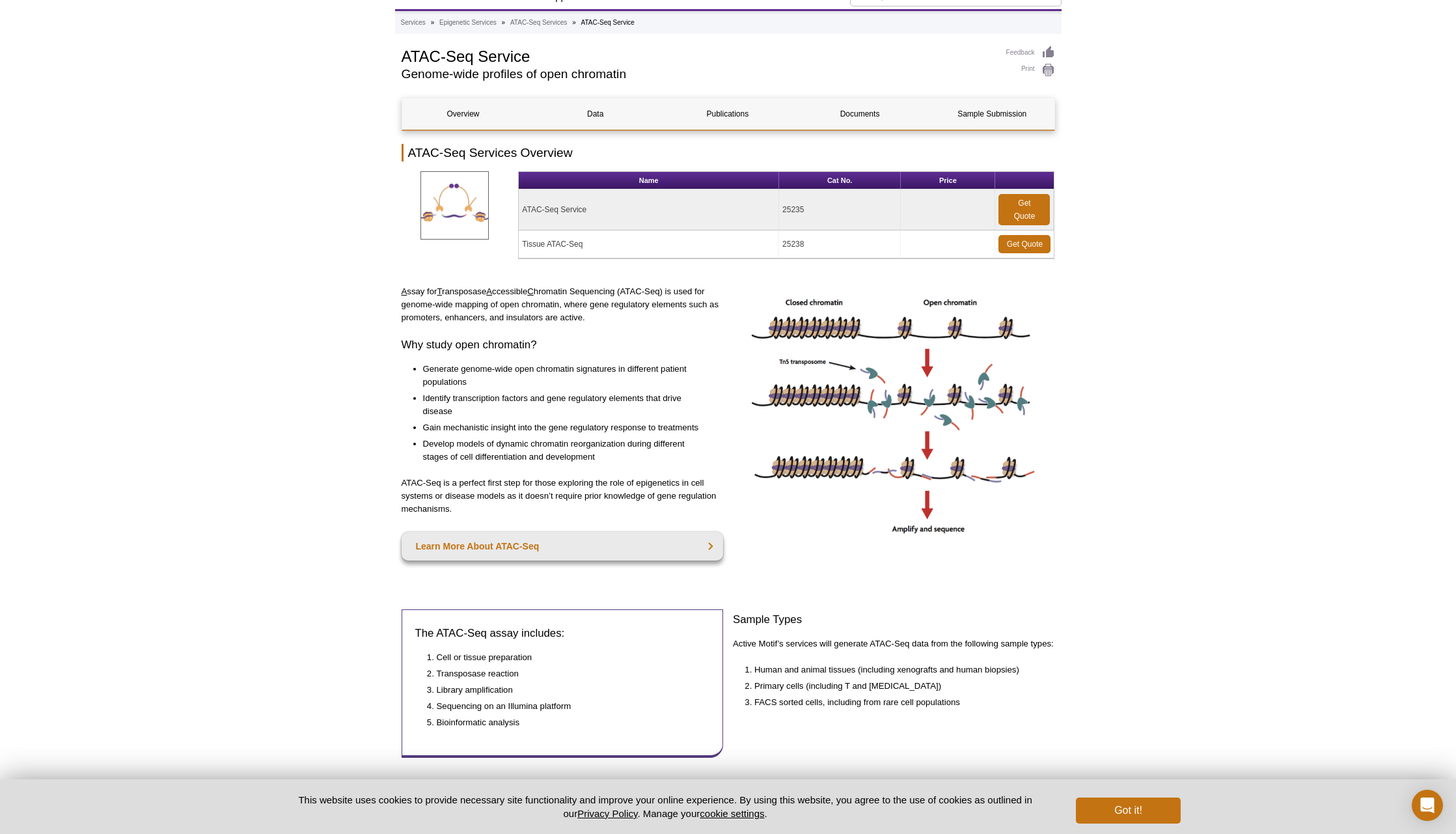
scroll to position [55, 0]
click at [1002, 113] on link "Sample Submission" at bounding box center [991, 114] width 123 height 31
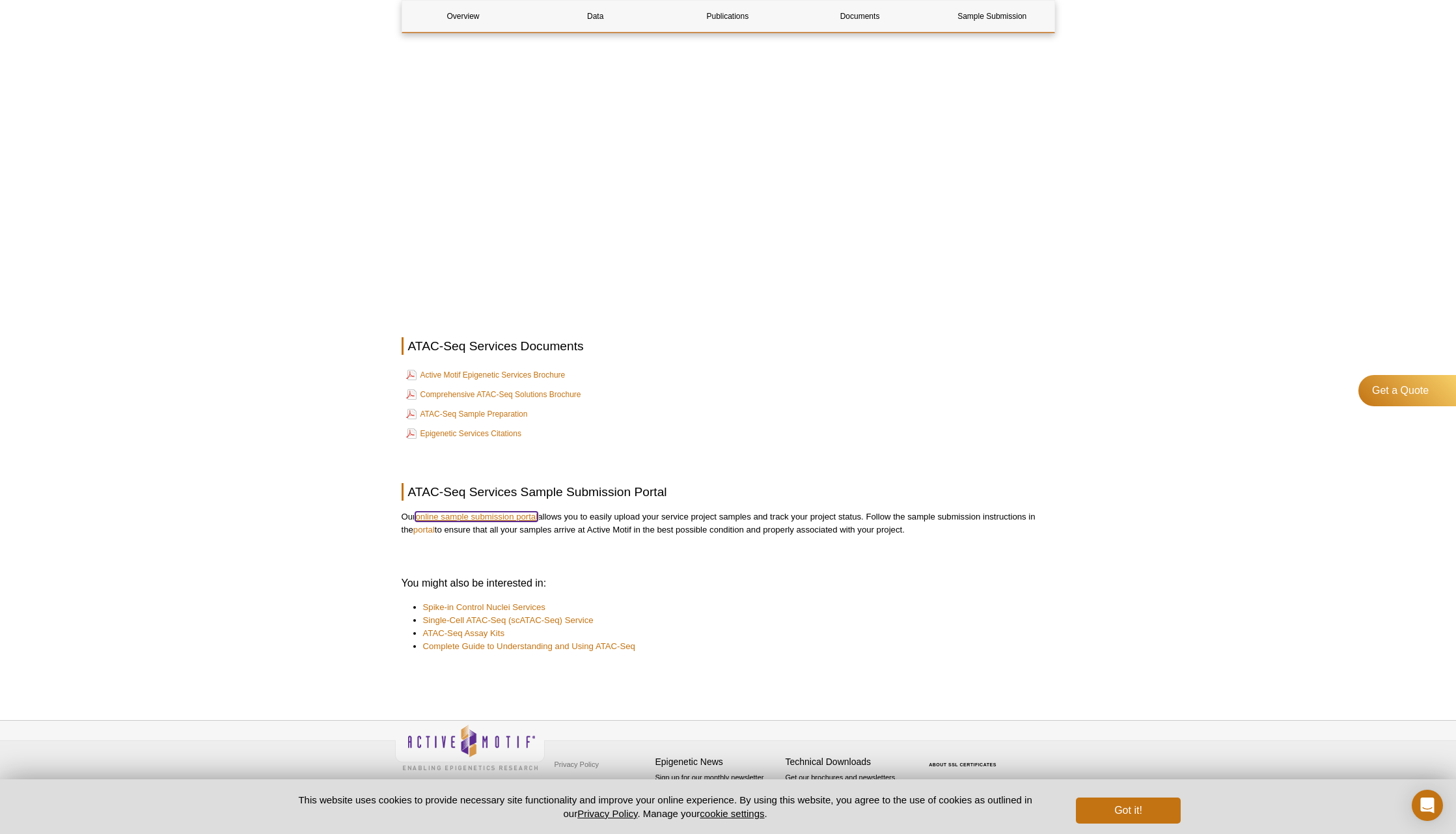
click at [477, 516] on link "online sample submission portal" at bounding box center [476, 516] width 123 height 9
